Goal: Task Accomplishment & Management: Use online tool/utility

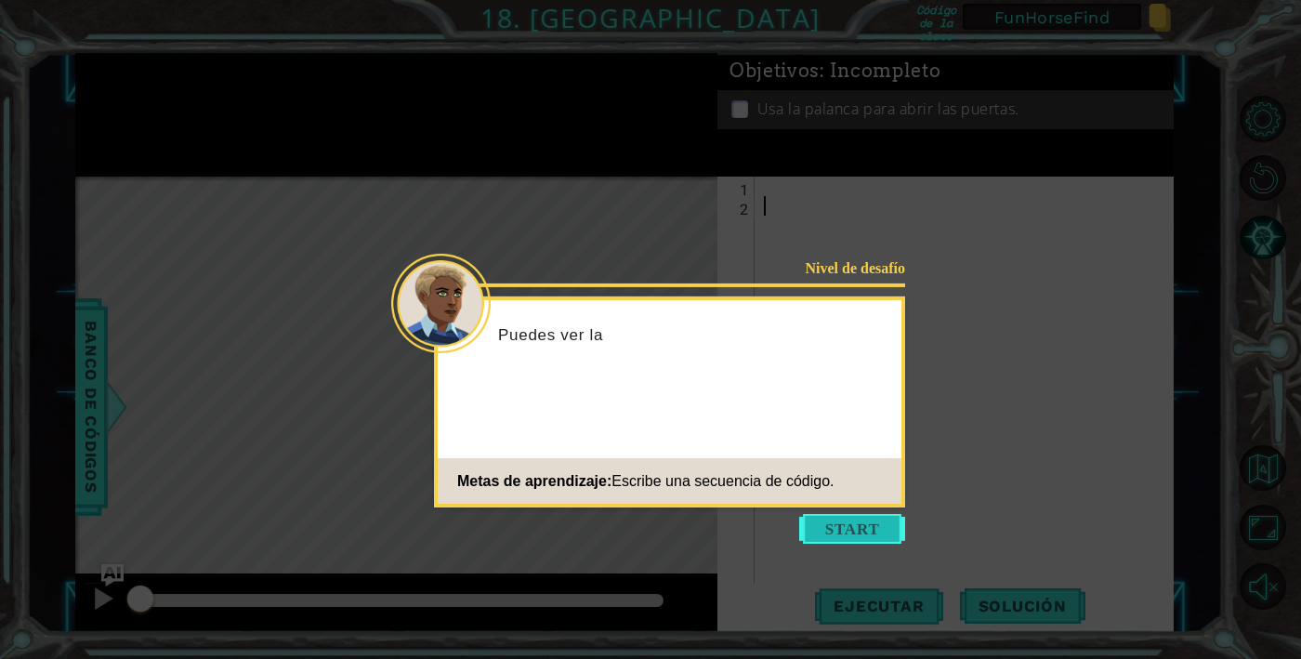
click at [845, 523] on button "Start" at bounding box center [852, 529] width 106 height 30
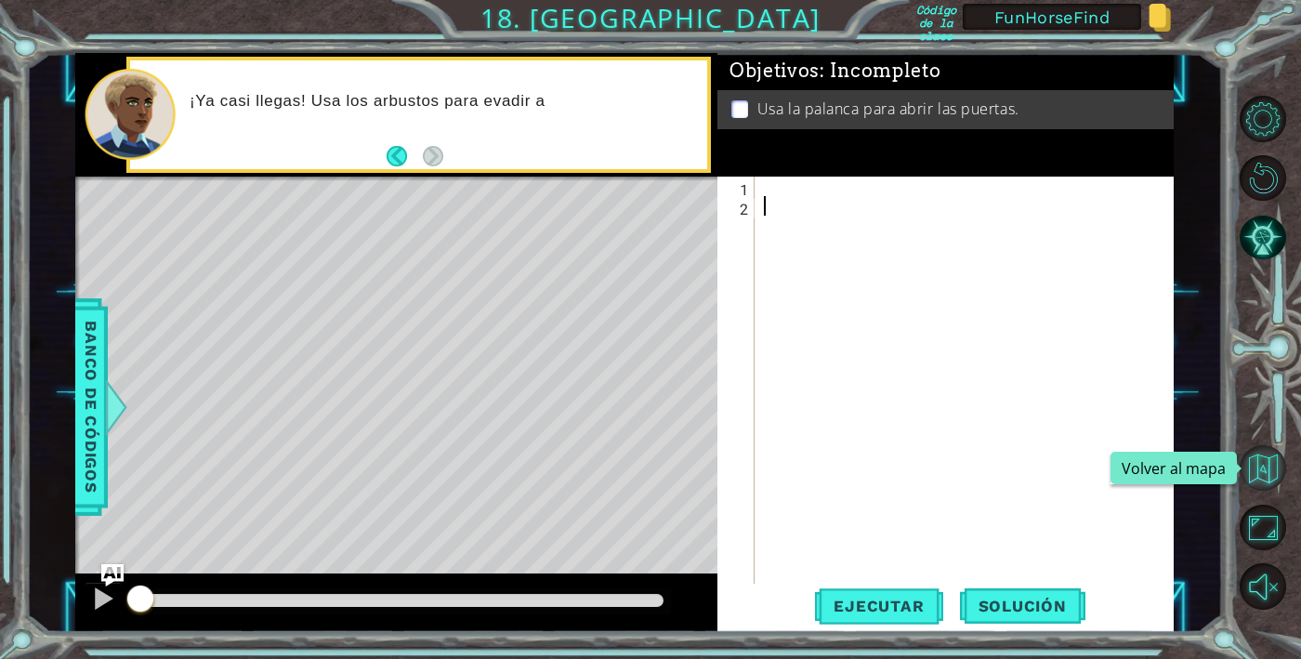
click at [1259, 480] on button "Volver al mapa" at bounding box center [1262, 468] width 46 height 46
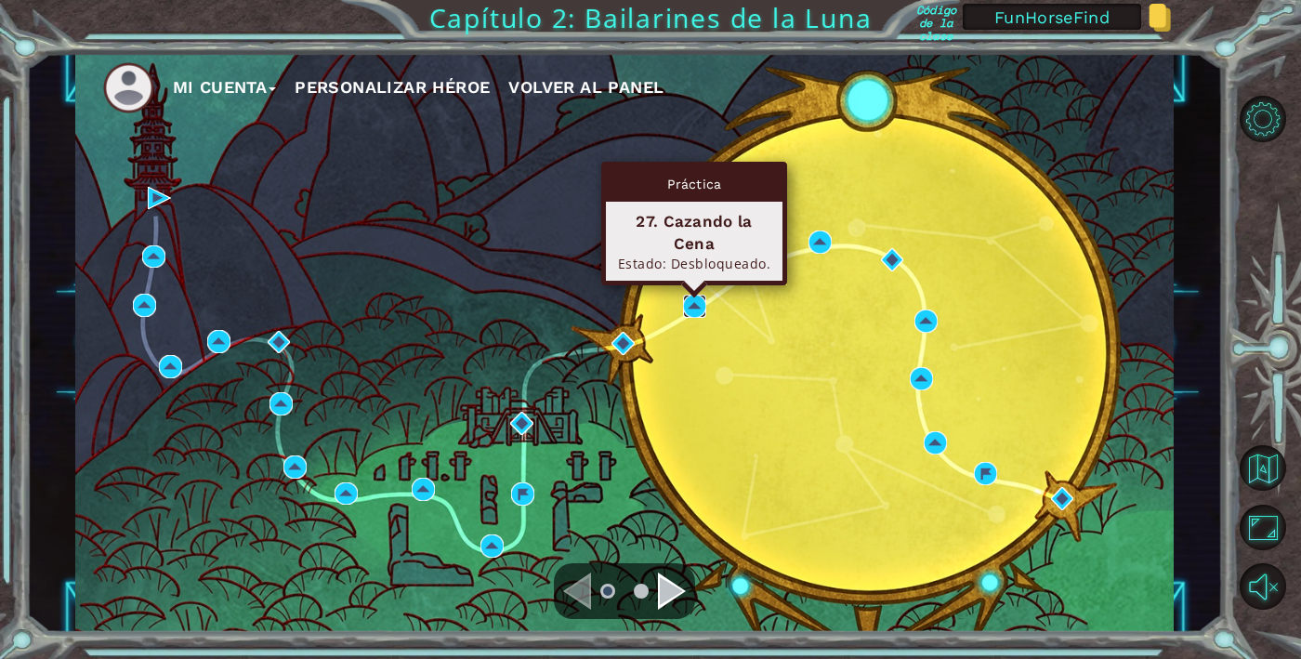
click at [697, 307] on img at bounding box center [694, 305] width 23 height 23
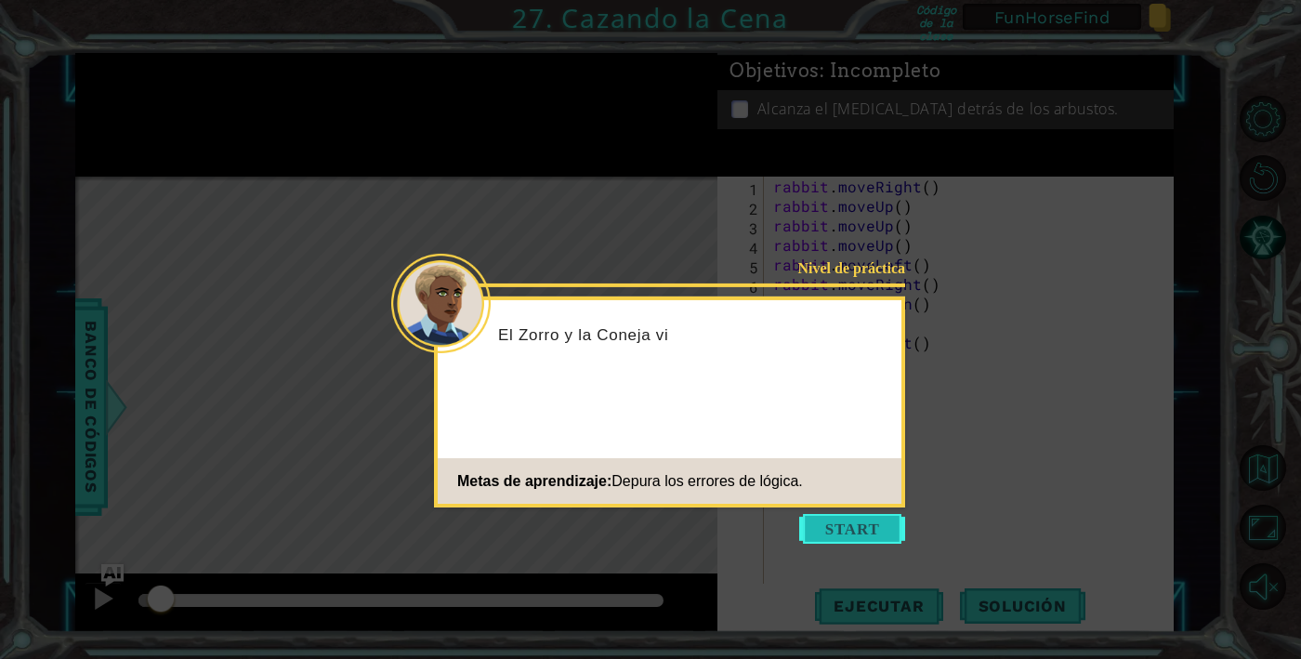
click at [852, 522] on button "Start" at bounding box center [852, 529] width 106 height 30
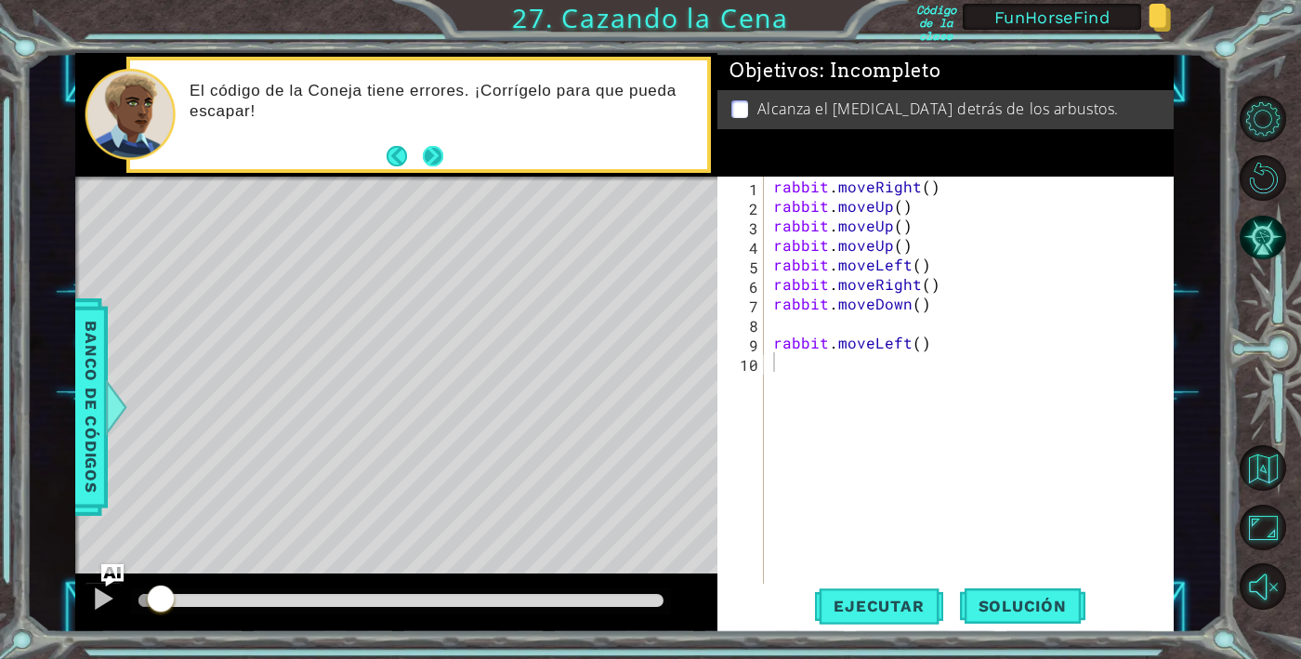
click at [425, 151] on button "Next" at bounding box center [433, 155] width 21 height 21
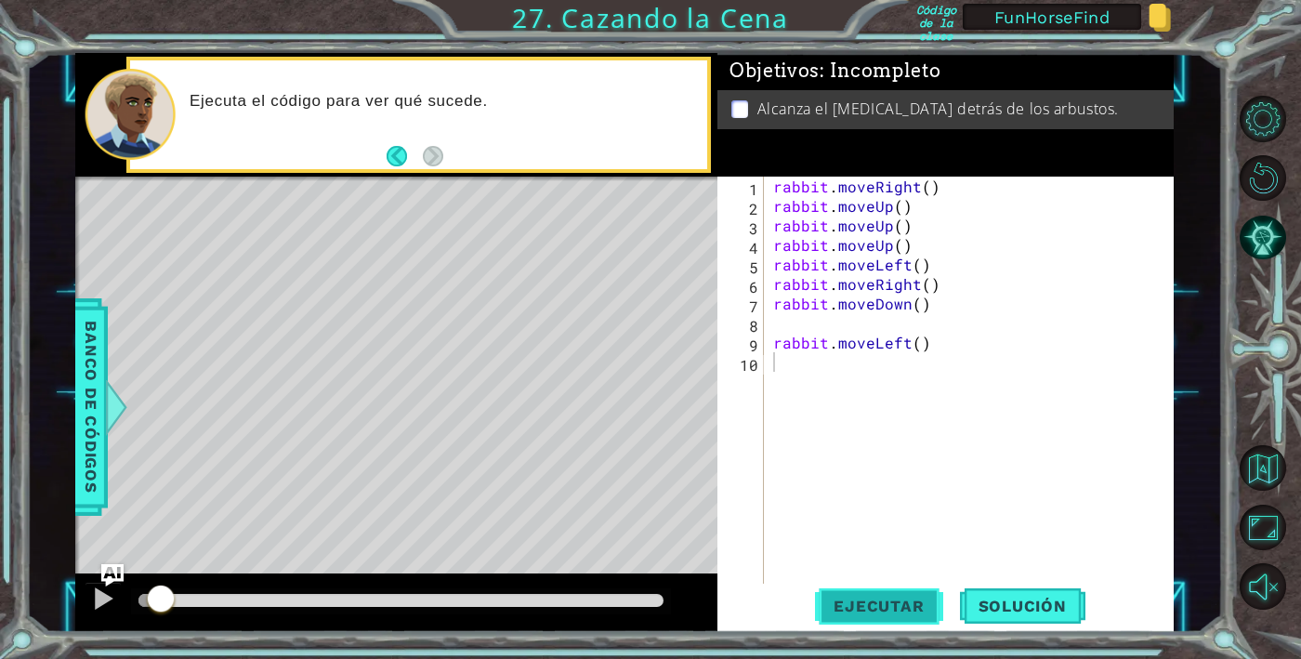
click at [877, 594] on button "Ejecutar" at bounding box center [878, 606] width 127 height 46
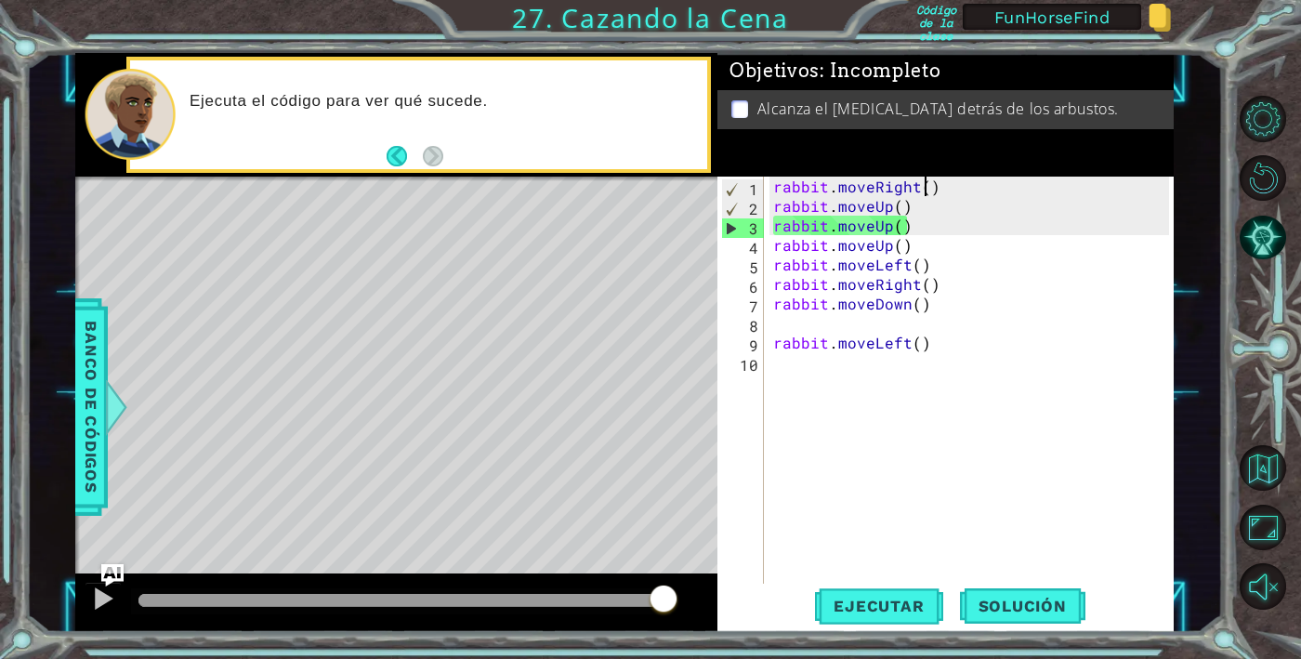
click at [922, 184] on div "rabbit . moveRight ( ) rabbit . moveUp ( ) rabbit . moveUp ( ) rabbit . moveUp …" at bounding box center [974, 401] width 410 height 449
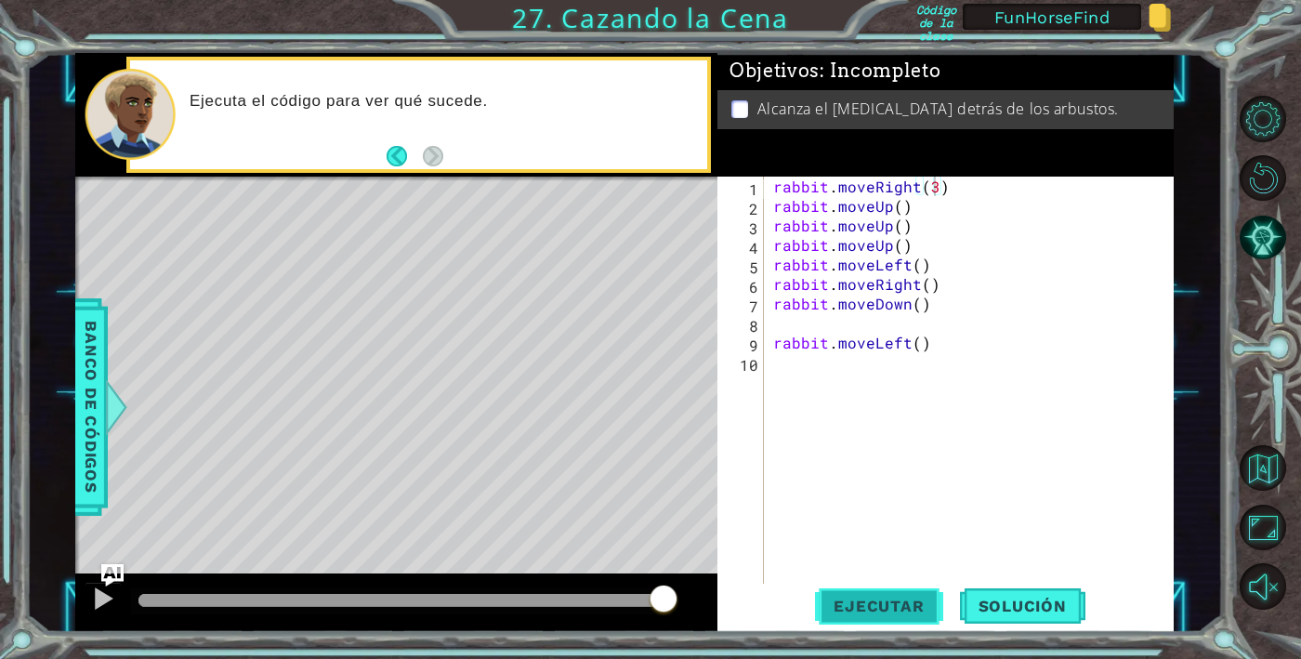
click at [881, 595] on button "Ejecutar" at bounding box center [878, 606] width 127 height 46
click at [896, 211] on div "rabbit . moveRight ( 2 ) rabbit . moveUp ( ) rabbit . moveUp ( ) rabbit . moveU…" at bounding box center [974, 401] width 410 height 449
click at [904, 240] on div "rabbit . moveRight ( 2 ) rabbit . moveUp ( ) rabbit . moveUp ( ) rabbit . moveU…" at bounding box center [974, 401] width 410 height 449
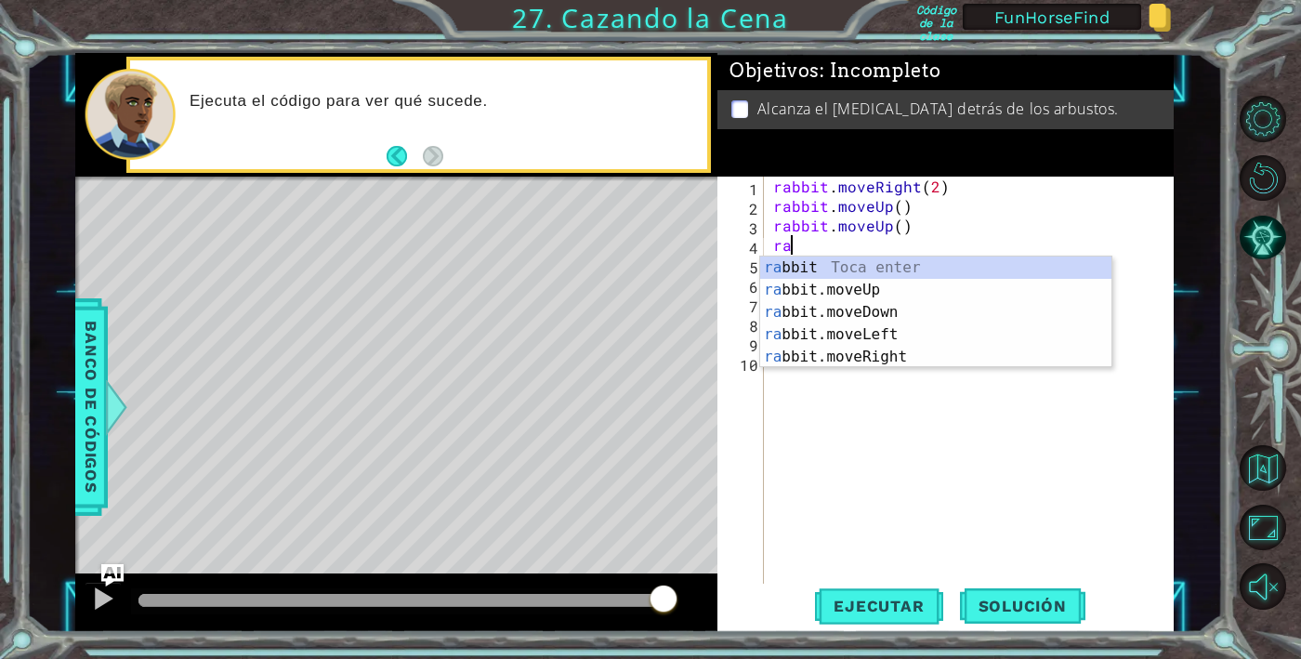
type textarea "r"
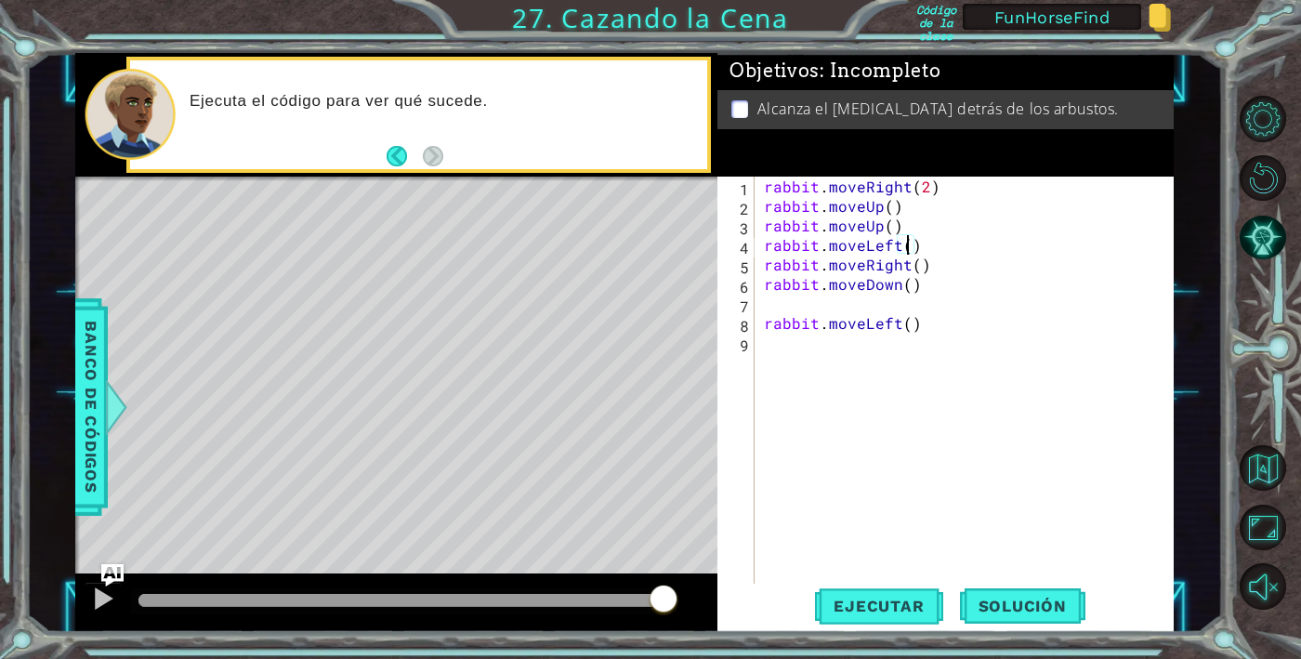
click at [904, 244] on div "rabbit . moveRight ( 2 ) rabbit . moveUp ( ) rabbit . moveUp ( ) rabbit . moveL…" at bounding box center [969, 401] width 419 height 449
click at [896, 603] on span "Ejecutar" at bounding box center [878, 605] width 127 height 19
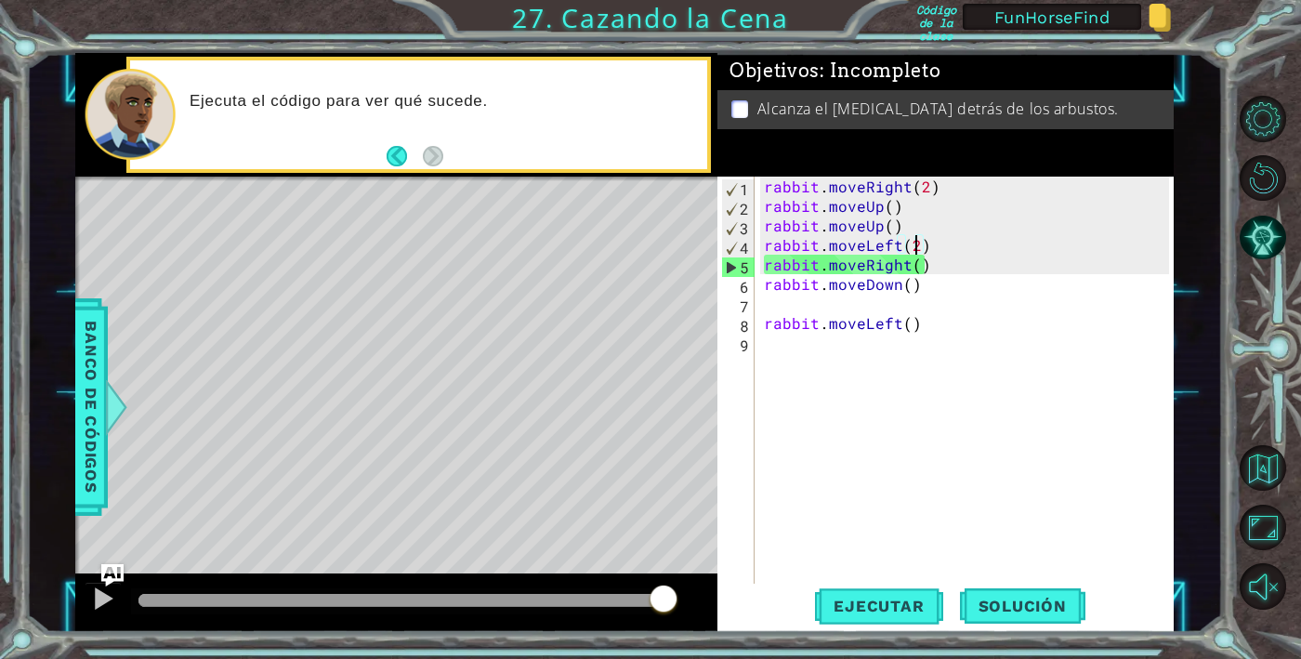
click at [937, 263] on div "rabbit . moveRight ( 2 ) rabbit . moveUp ( ) rabbit . moveUp ( ) rabbit . moveL…" at bounding box center [969, 401] width 419 height 449
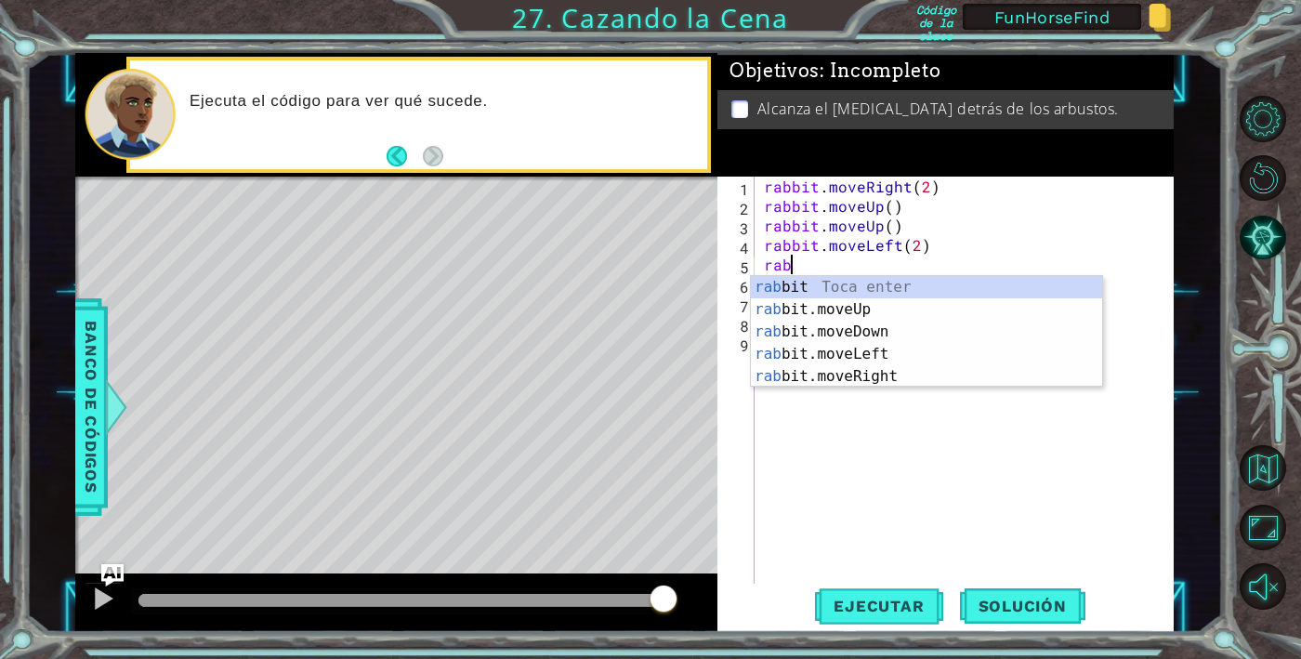
type textarea "r"
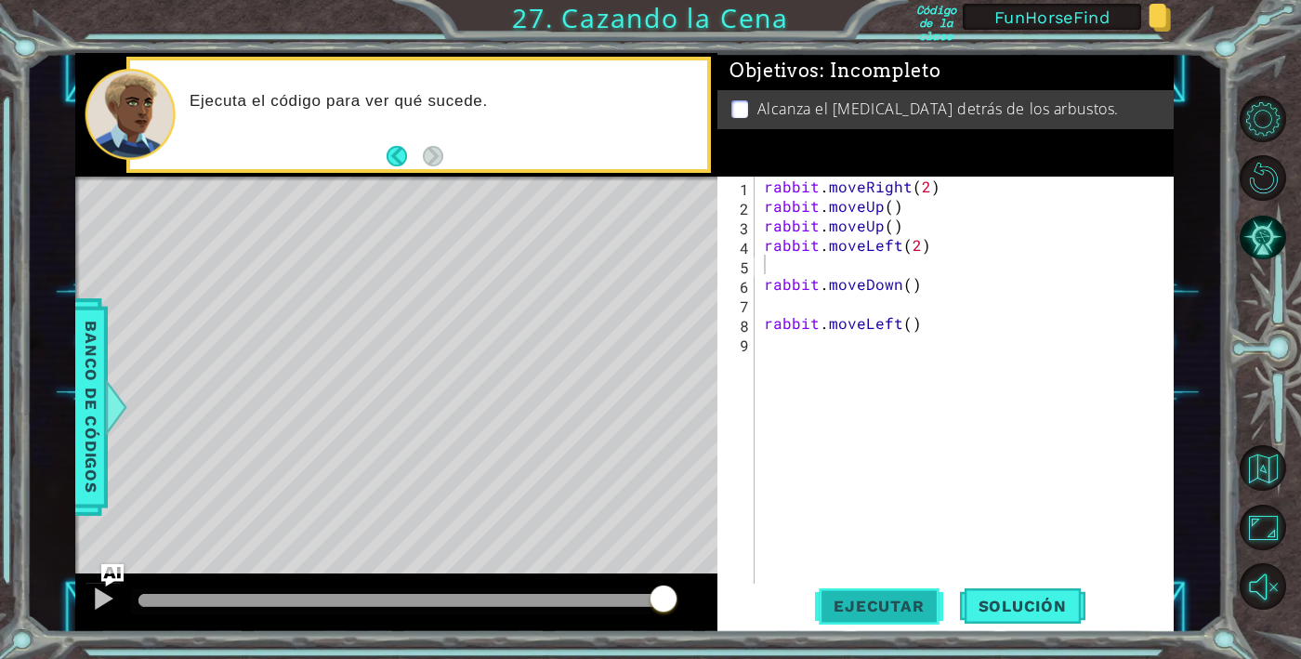
click at [882, 610] on span "Ejecutar" at bounding box center [878, 605] width 127 height 19
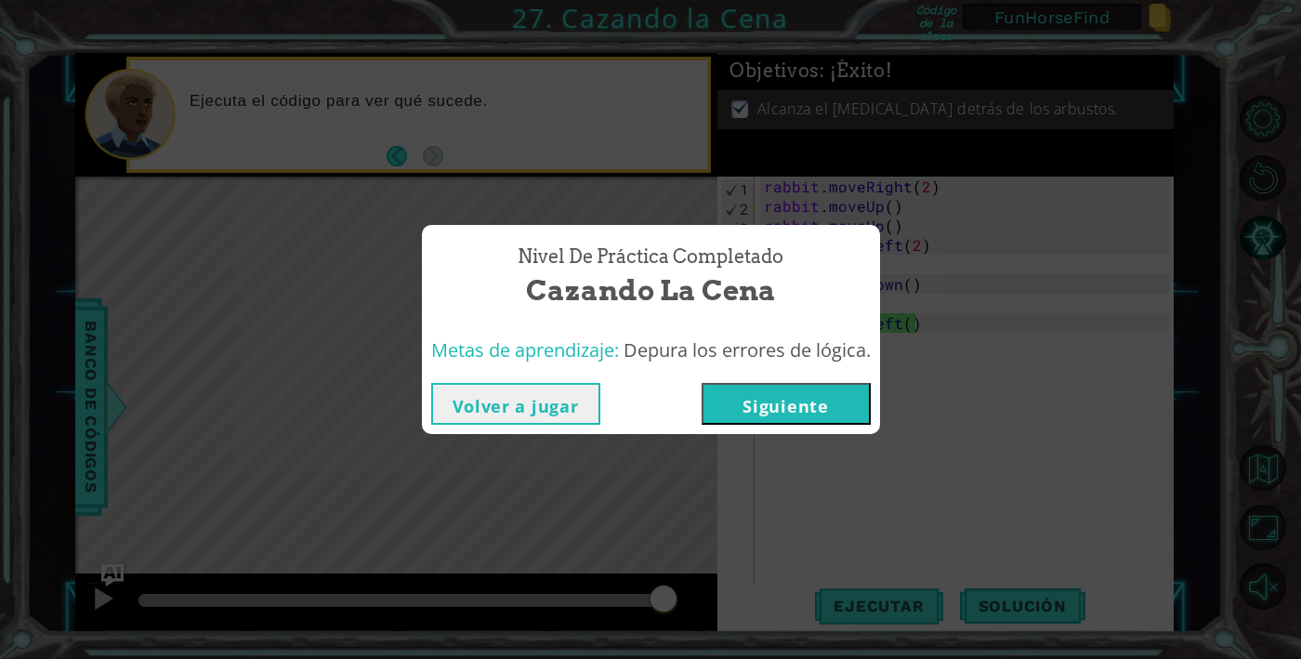
click at [558, 399] on button "Volver a jugar" at bounding box center [515, 404] width 169 height 42
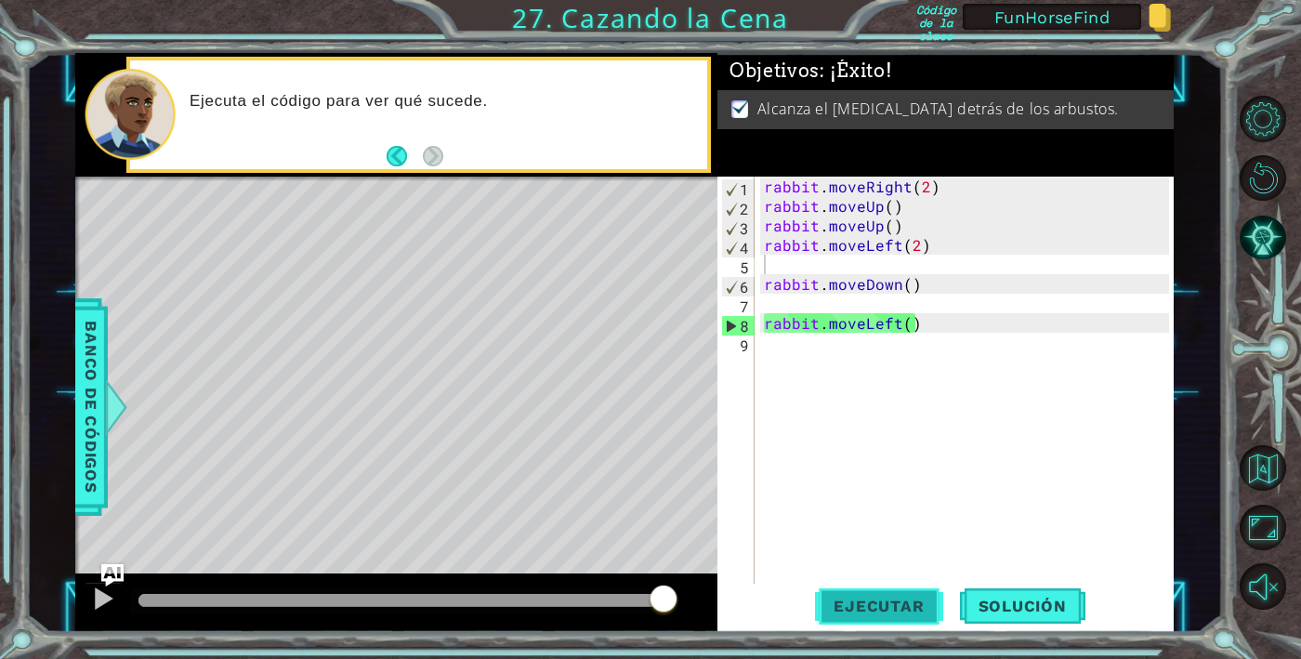
click at [859, 597] on span "Ejecutar" at bounding box center [878, 605] width 127 height 19
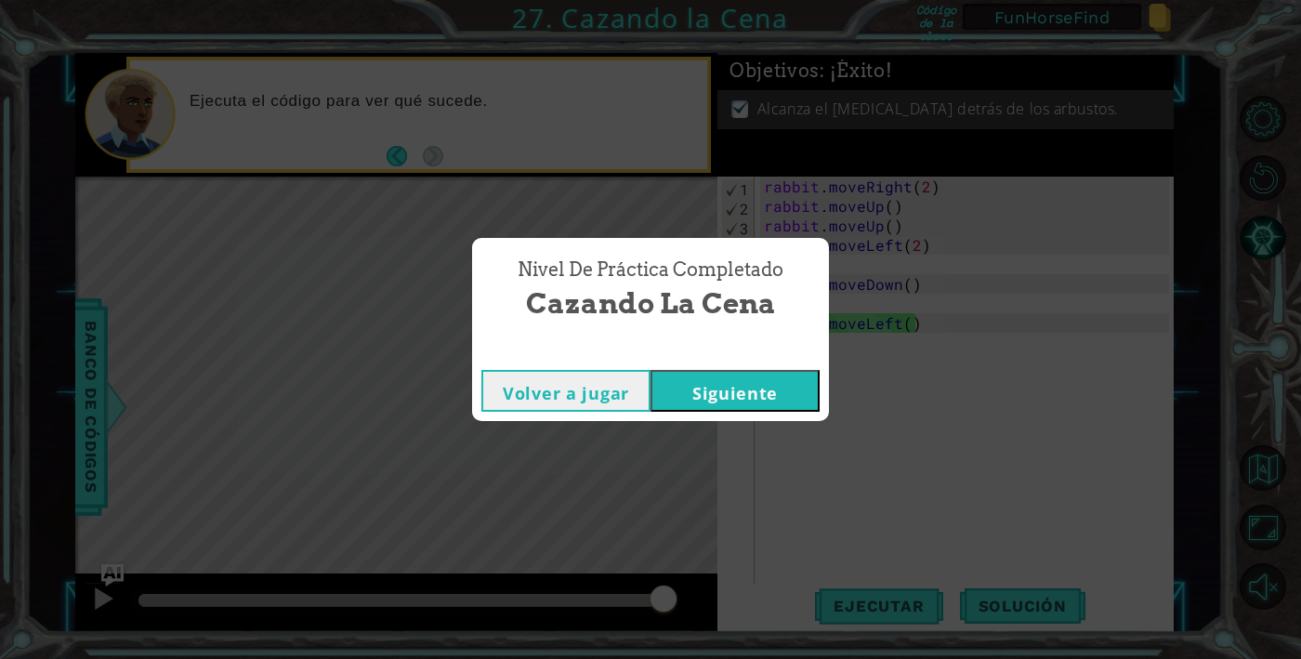
click at [577, 391] on button "Volver a jugar" at bounding box center [565, 391] width 169 height 42
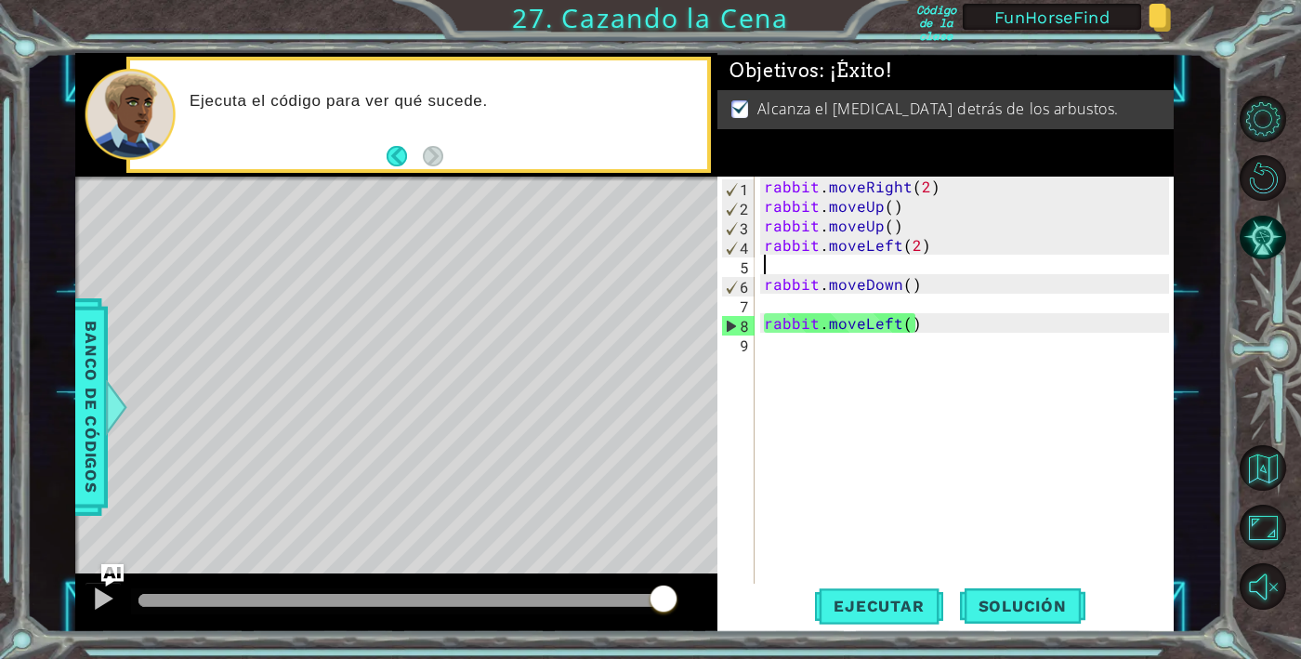
type textarea "rabbit.moveDown()"
type textarea "rabbit.moveLeft()"
click at [872, 605] on span "Ejecutar" at bounding box center [878, 605] width 127 height 19
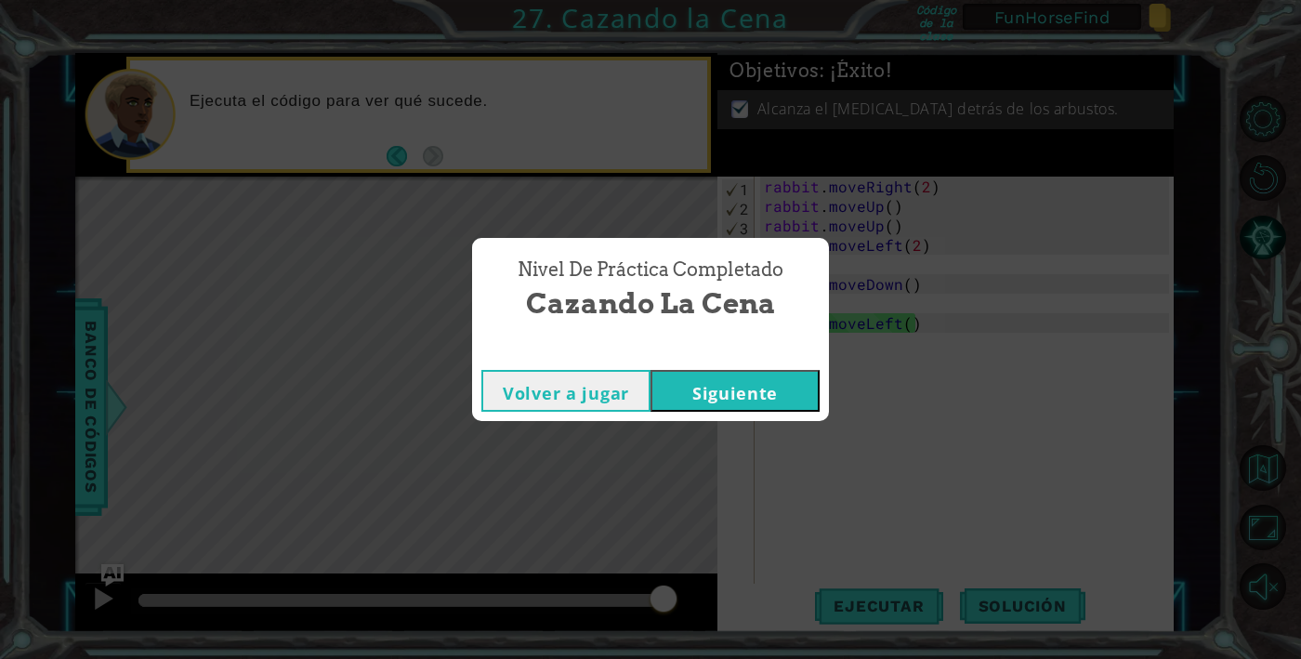
click at [759, 381] on button "Siguiente" at bounding box center [734, 391] width 169 height 42
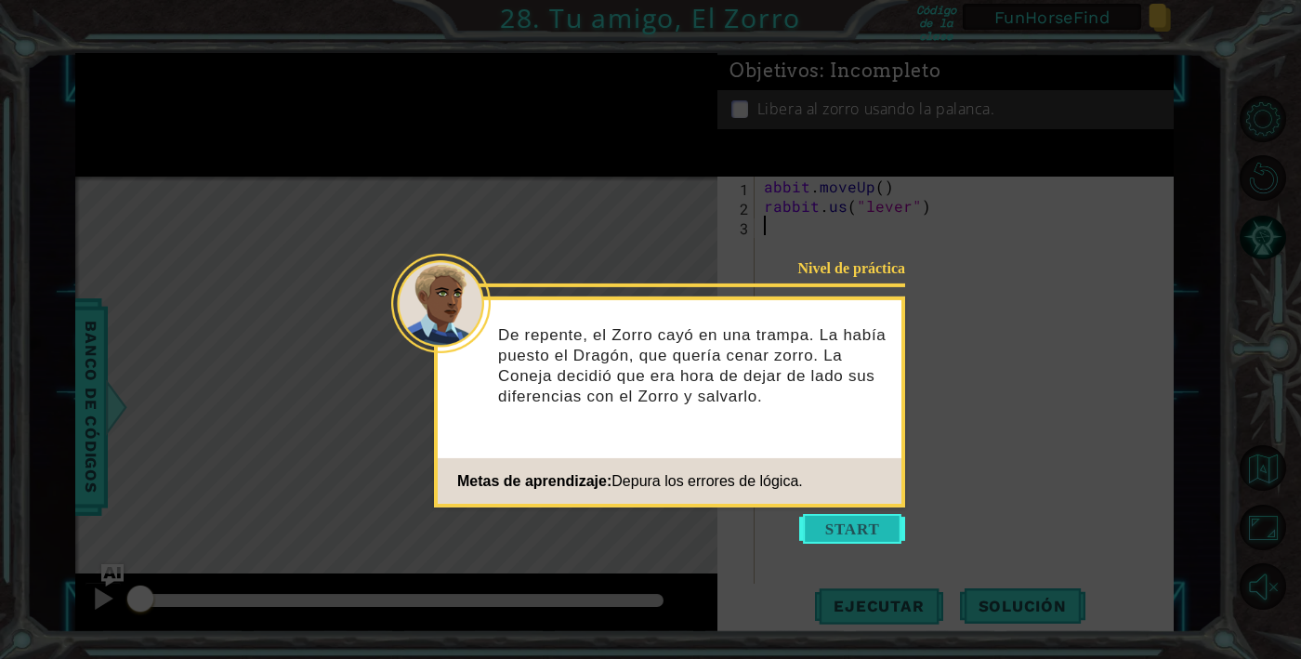
click at [841, 534] on button "Start" at bounding box center [852, 529] width 106 height 30
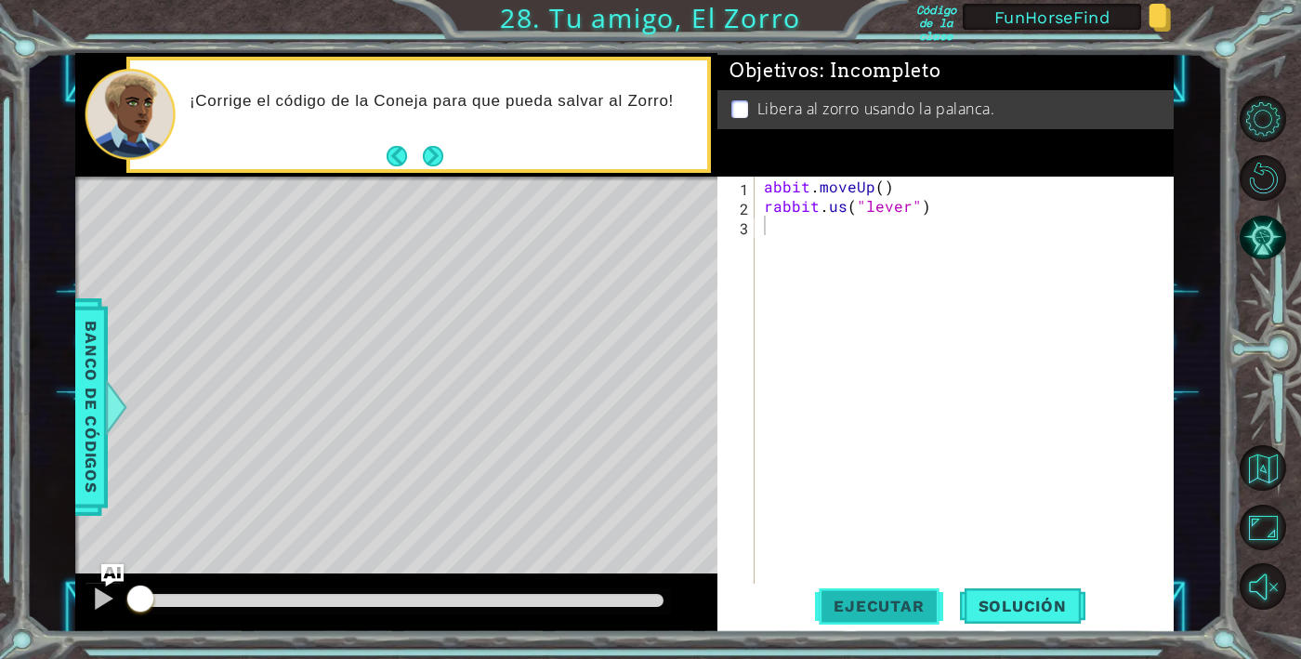
click at [886, 590] on button "Ejecutar" at bounding box center [878, 606] width 127 height 46
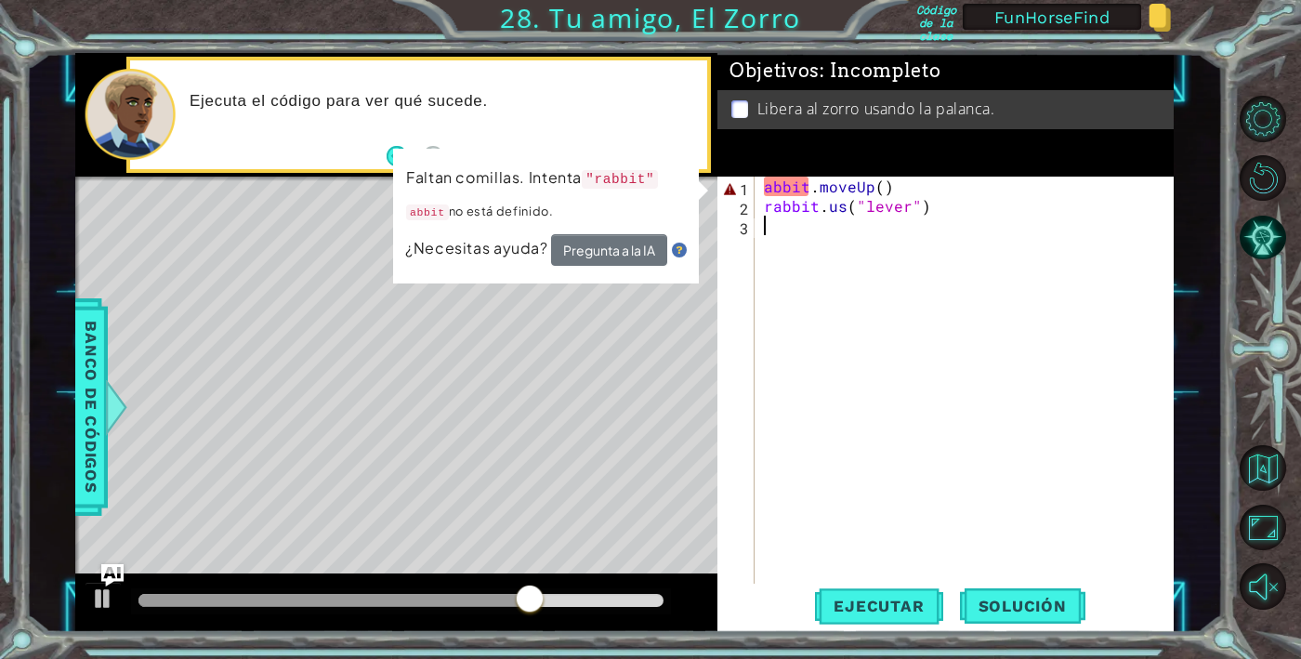
click at [766, 188] on div "abbit . moveUp ( ) rabbit . us ( "lever" )" at bounding box center [969, 401] width 419 height 449
type textarea "rabbit.moveUp()"
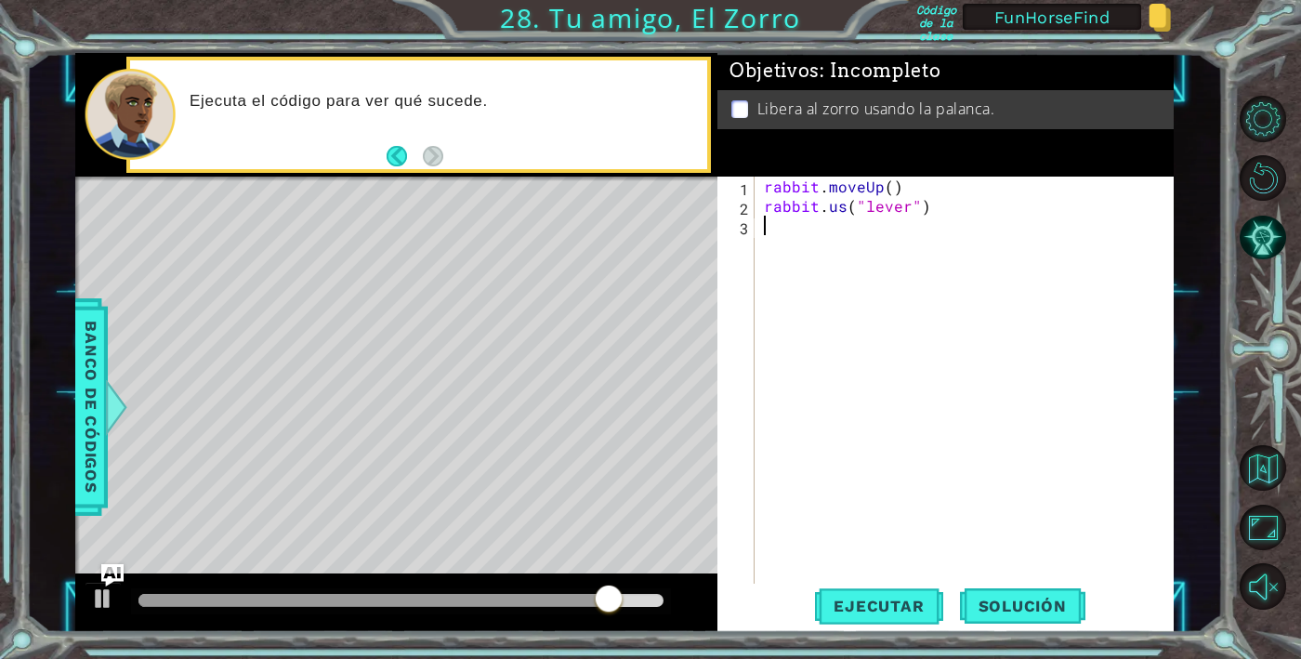
click at [992, 398] on div "rabbit . moveUp ( ) rabbit . us ( "lever" )" at bounding box center [969, 401] width 419 height 449
click at [843, 206] on div "rabbit . moveUp ( ) rabbit . us ( "lever" )" at bounding box center [969, 401] width 419 height 449
type textarea "rabbit.use("lever")"
click at [911, 601] on span "Ejecutar" at bounding box center [878, 605] width 127 height 19
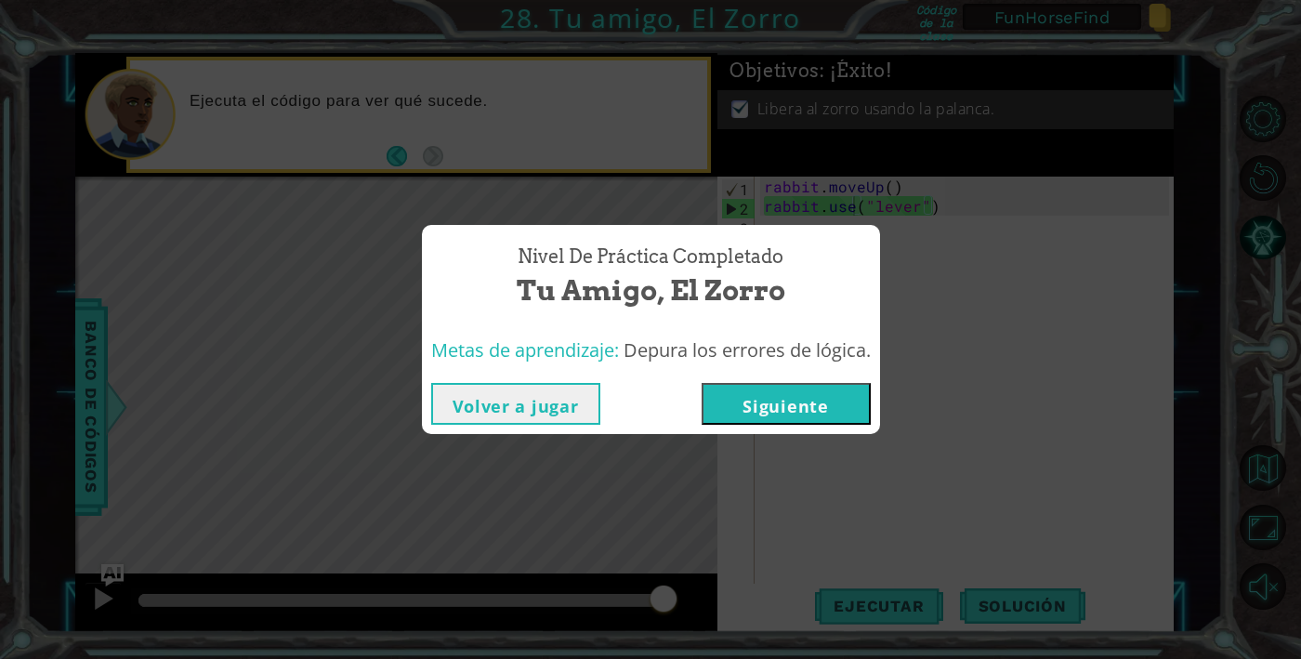
click at [537, 397] on button "Volver a jugar" at bounding box center [515, 404] width 169 height 42
